Goal: Task Accomplishment & Management: Use online tool/utility

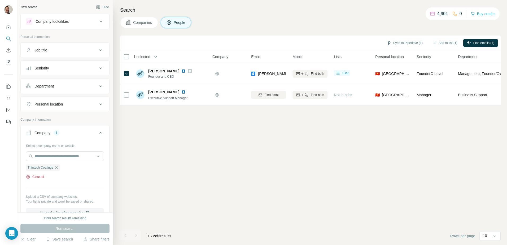
click at [29, 177] on icon "button" at bounding box center [28, 177] width 4 height 4
click at [44, 157] on input "text" at bounding box center [65, 157] width 78 height 10
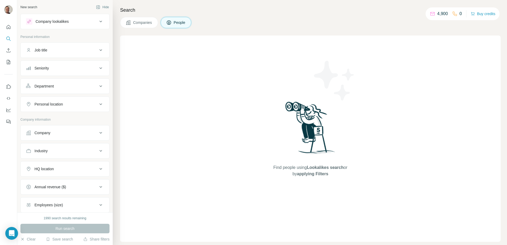
click at [59, 131] on div "Company" at bounding box center [62, 132] width 72 height 5
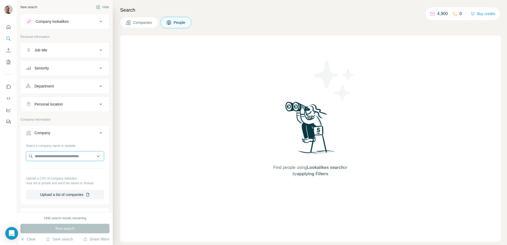
click at [62, 154] on input "text" at bounding box center [65, 157] width 78 height 10
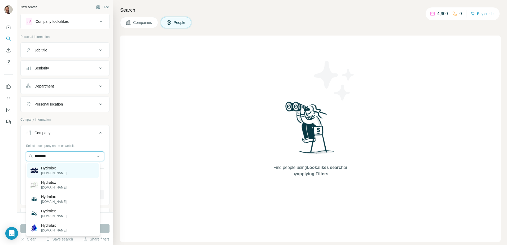
type input "********"
click at [49, 170] on p "Hydrolox" at bounding box center [53, 168] width 25 height 5
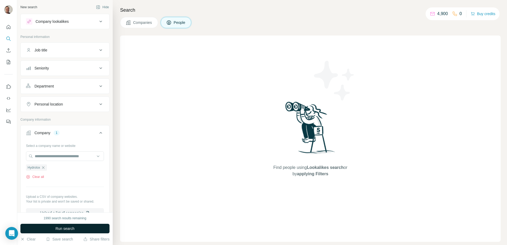
click at [72, 228] on span "Run search" at bounding box center [64, 228] width 19 height 5
